Goal: Navigation & Orientation: Find specific page/section

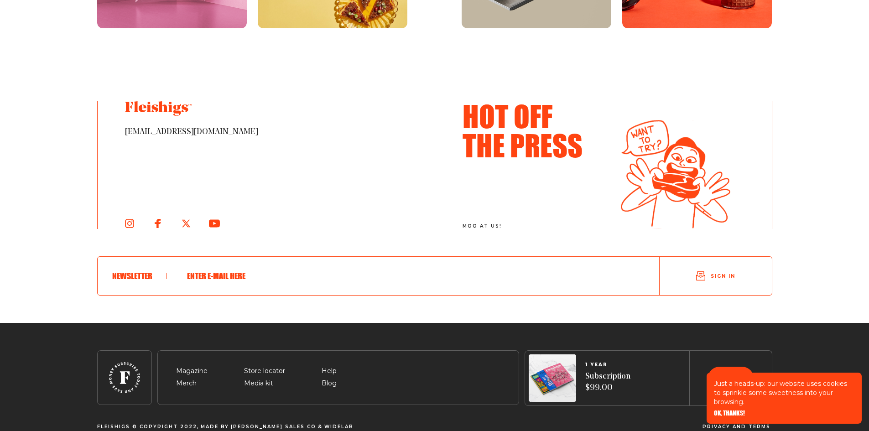
scroll to position [5004, 0]
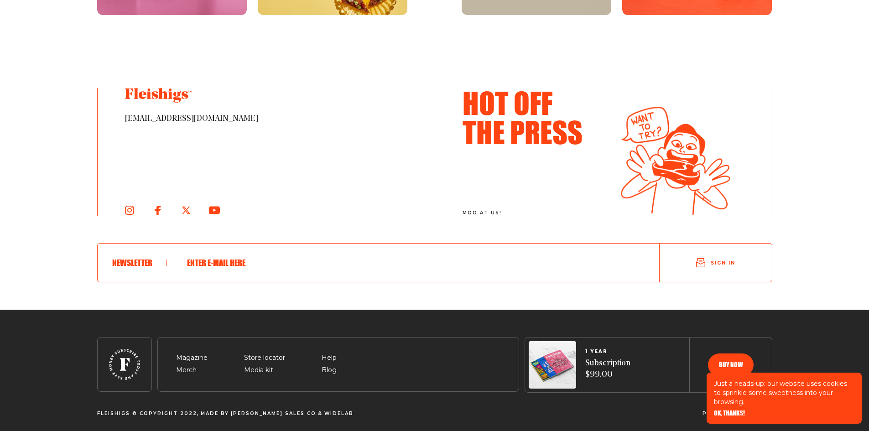
click at [731, 410] on span "OK, THANKS!" at bounding box center [729, 407] width 31 height 6
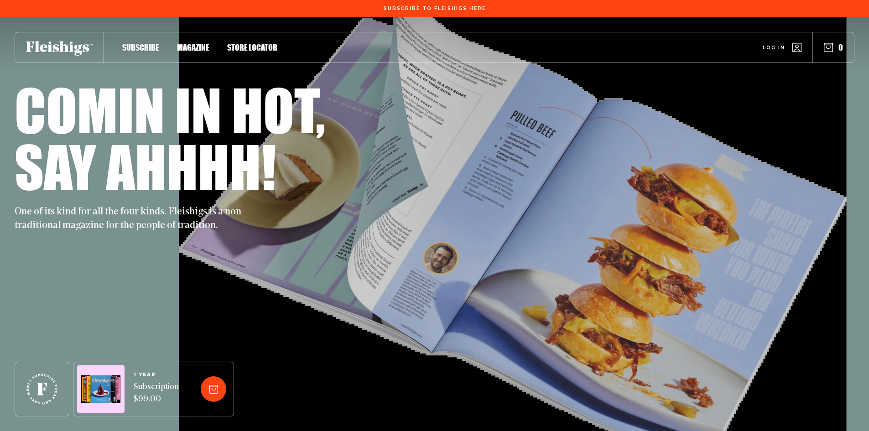
click at [197, 43] on span "Magazine" at bounding box center [193, 38] width 32 height 10
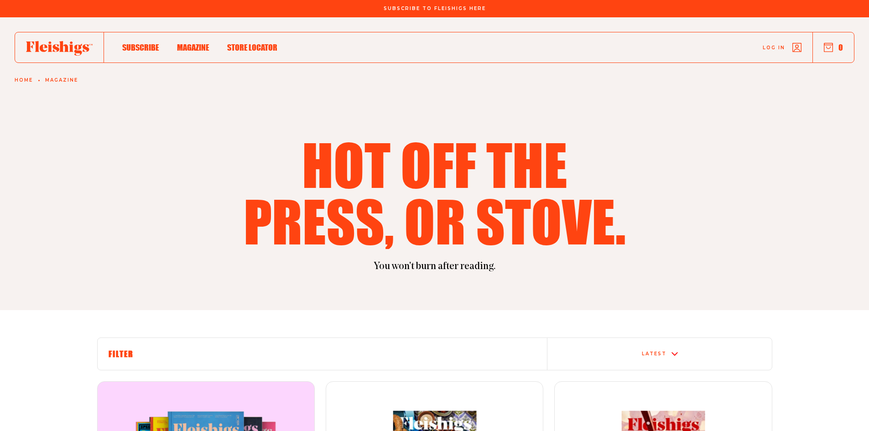
click at [27, 47] on use at bounding box center [59, 48] width 67 height 15
